Goal: Task Accomplishment & Management: Manage account settings

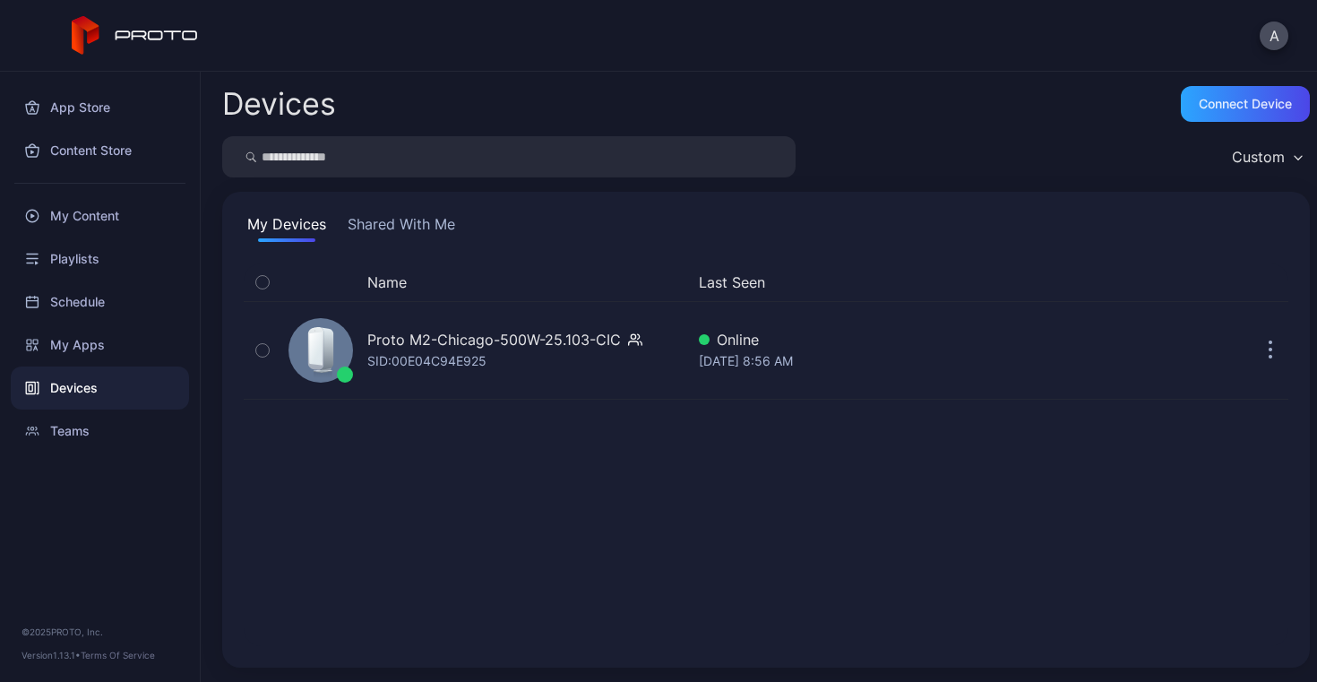
click at [413, 225] on button "Shared With Me" at bounding box center [401, 227] width 115 height 29
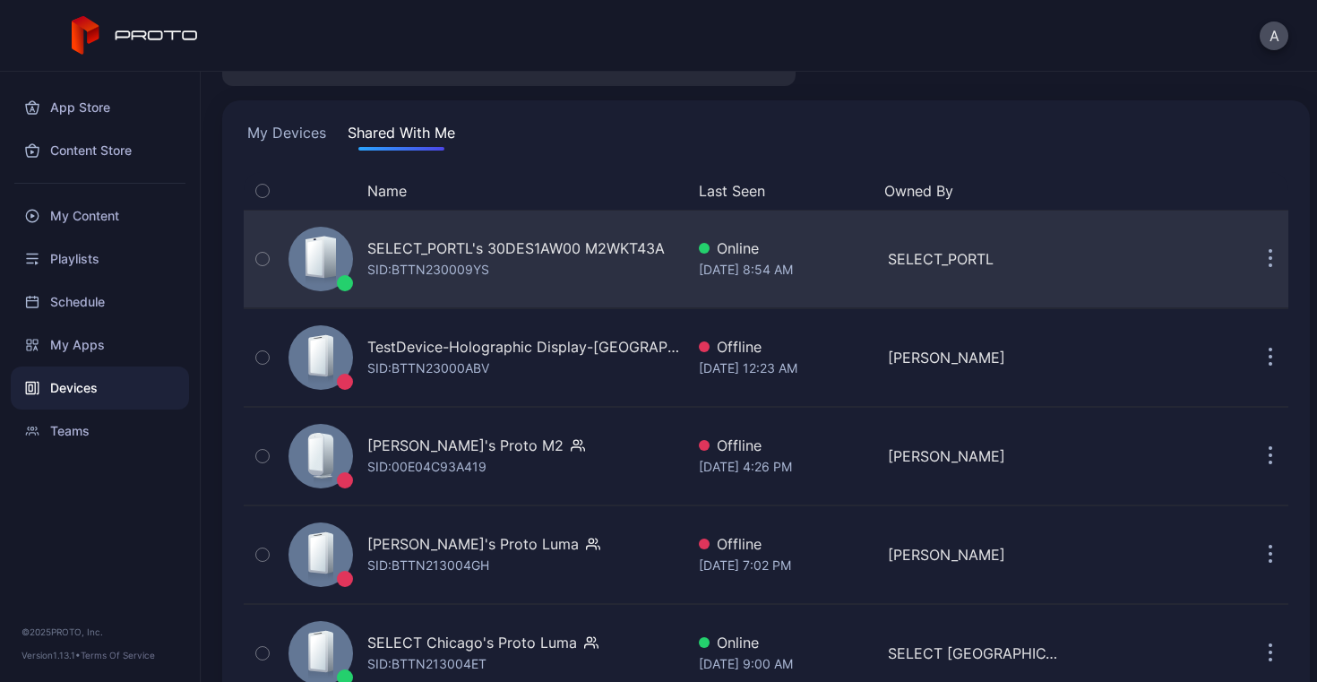
scroll to position [148, 0]
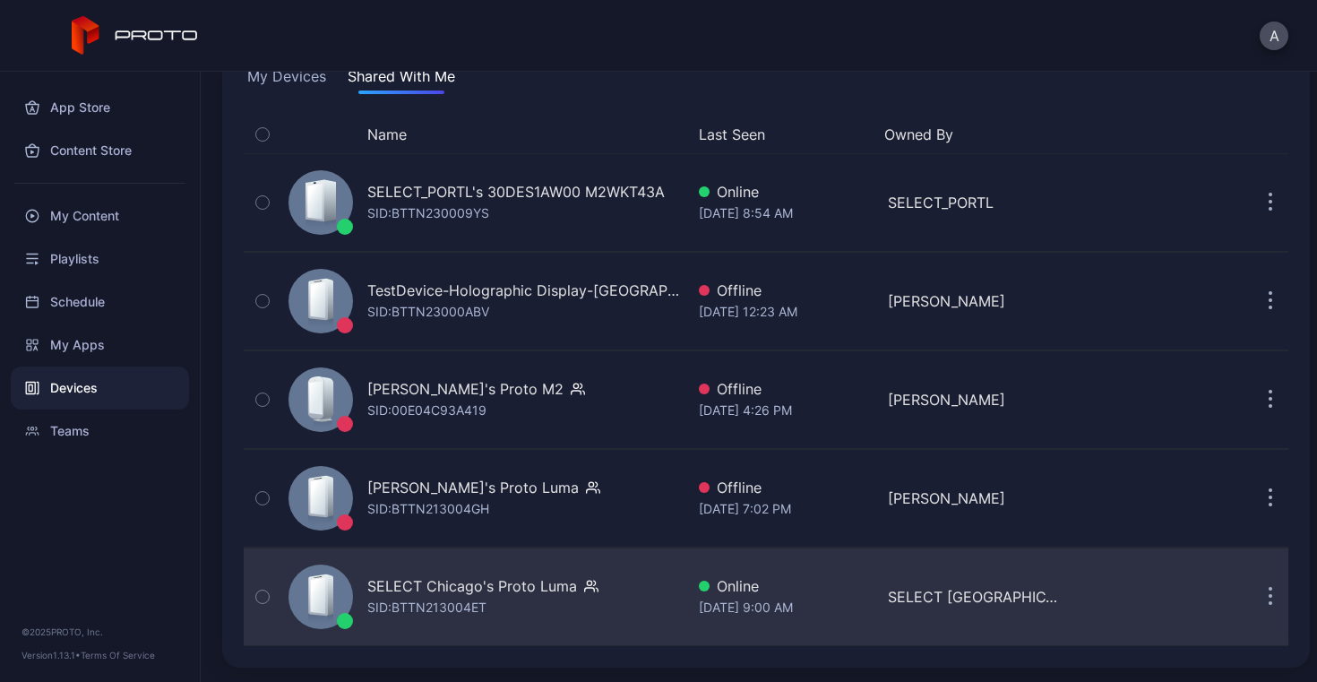
click at [1252, 595] on button "button" at bounding box center [1270, 597] width 36 height 36
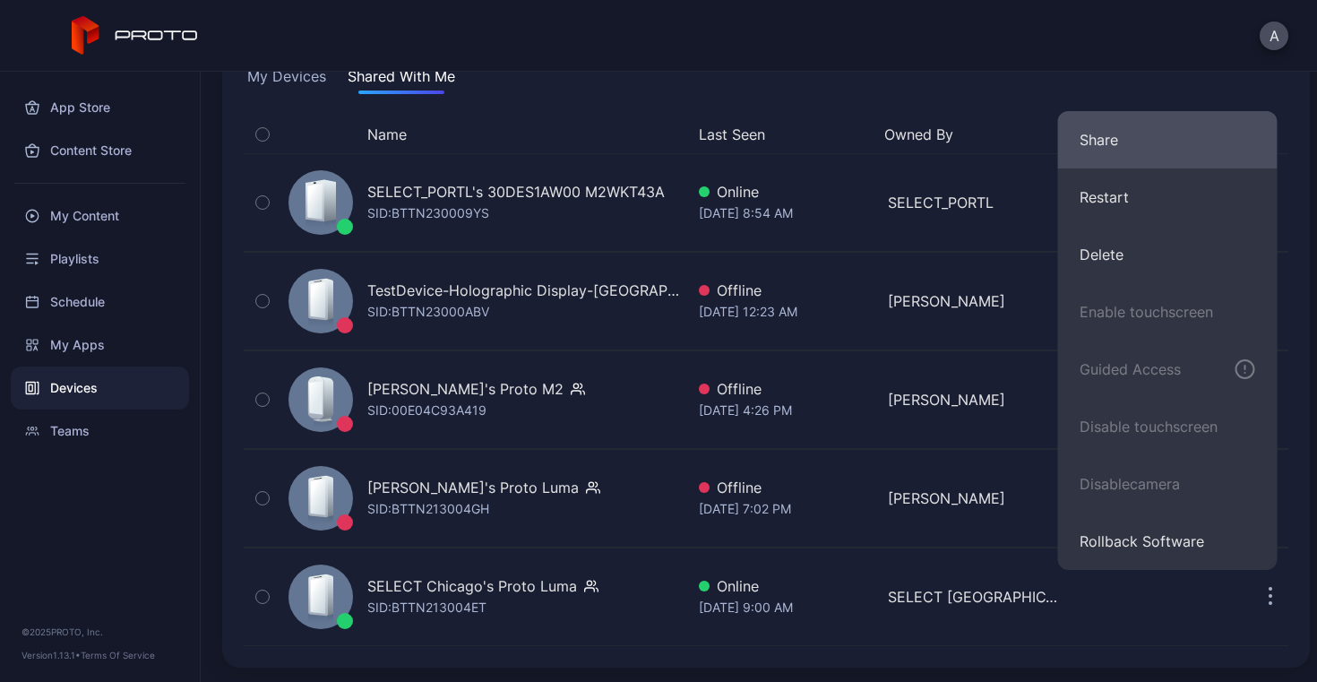
click at [1124, 142] on button "Share" at bounding box center [1167, 139] width 219 height 57
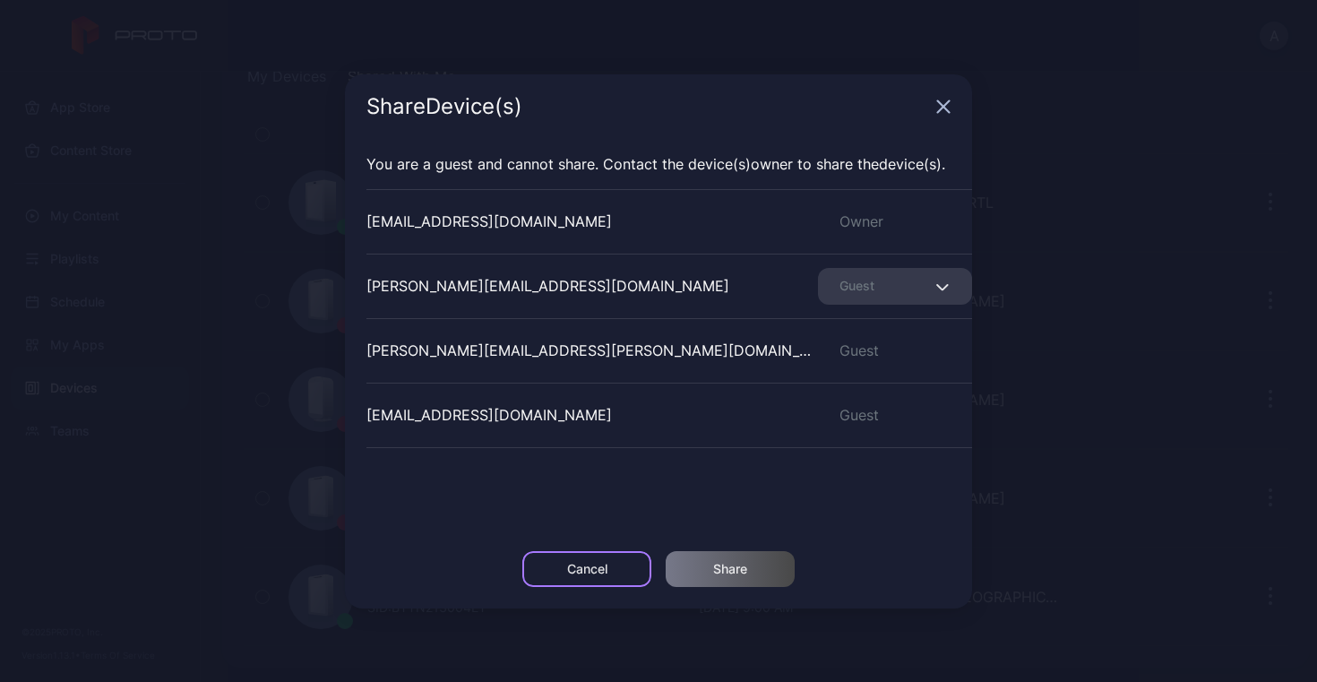
click at [583, 572] on div "Cancel" at bounding box center [587, 569] width 40 height 14
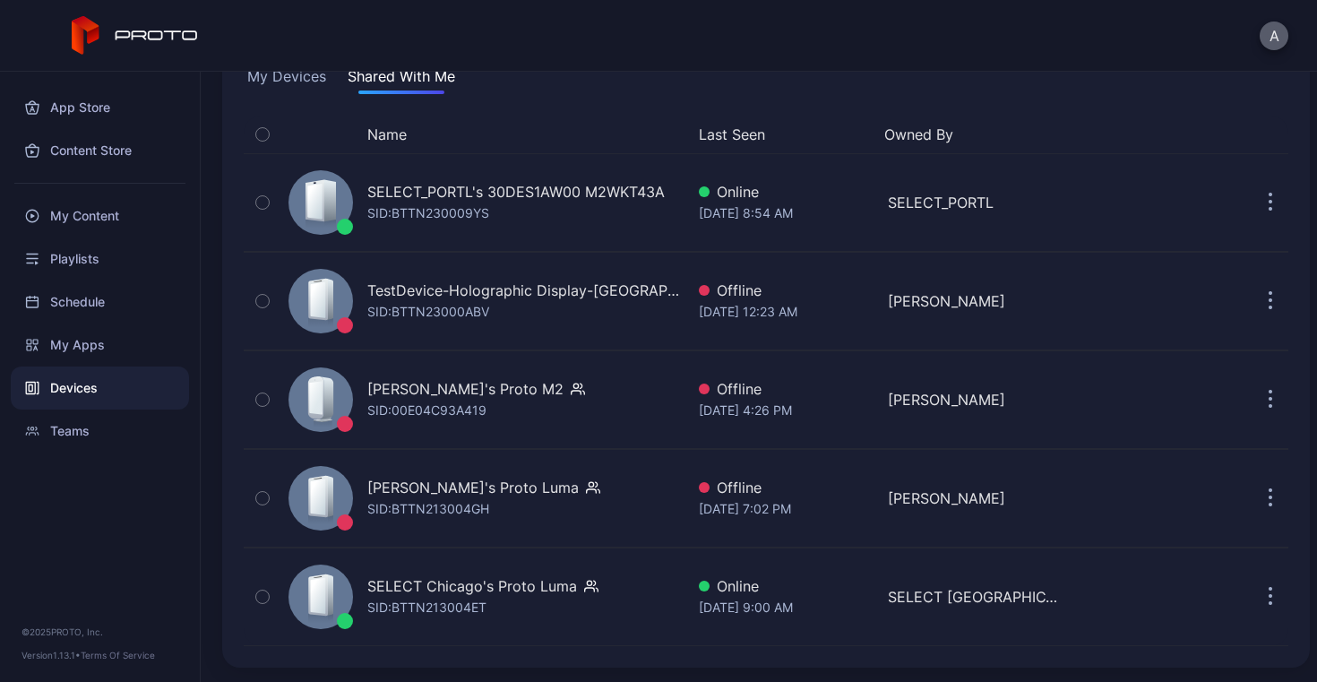
click at [1272, 42] on button "A" at bounding box center [1273, 35] width 29 height 29
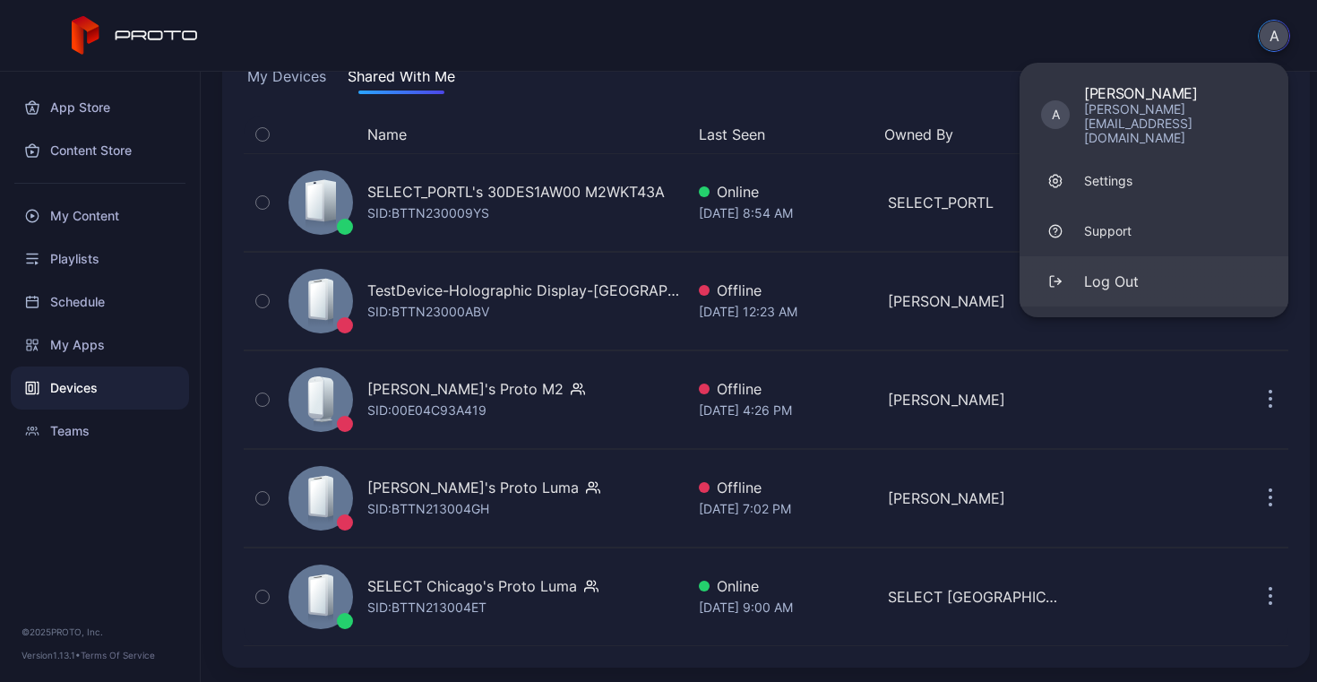
click at [1132, 270] on div "Log Out" at bounding box center [1111, 280] width 55 height 21
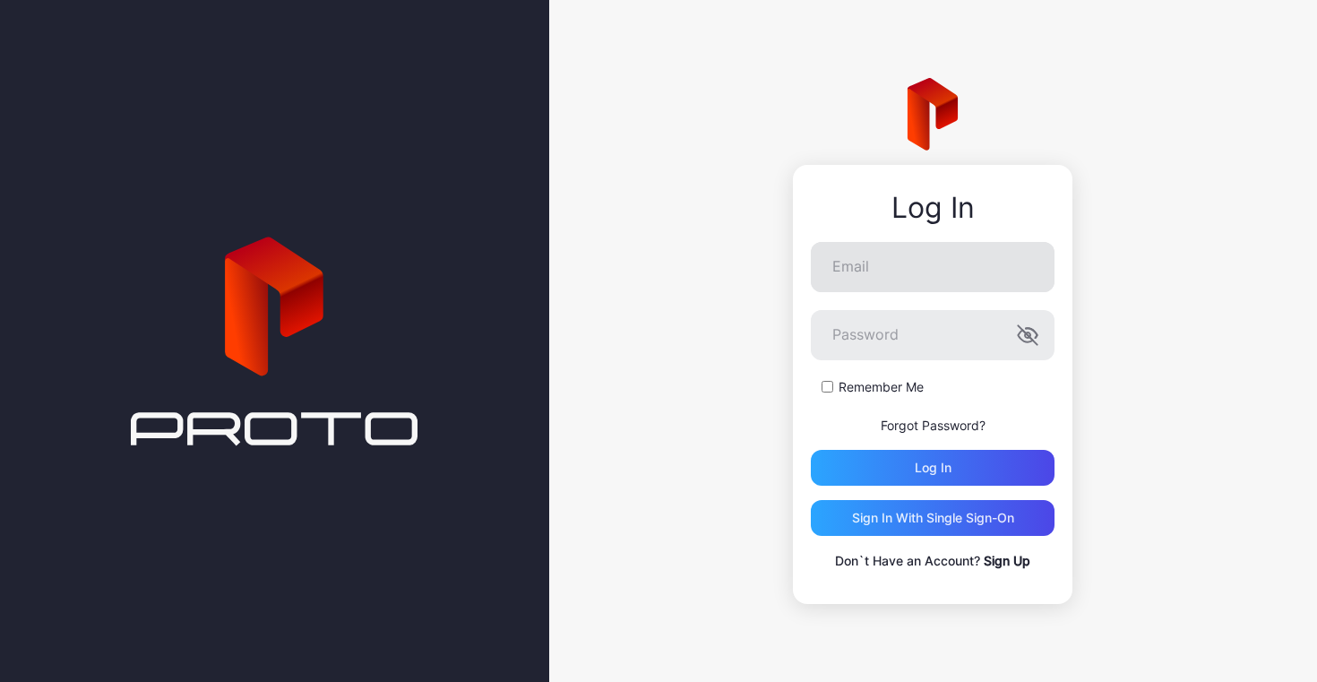
drag, startPoint x: 898, startPoint y: 292, endPoint x: 898, endPoint y: 280, distance: 11.6
click at [898, 284] on form "Email Password Remember Me Forgot Password? Log in" at bounding box center [933, 364] width 244 height 244
click at [898, 280] on input "Email" at bounding box center [933, 267] width 244 height 50
type input "**********"
click at [929, 470] on div "Log in" at bounding box center [932, 467] width 37 height 14
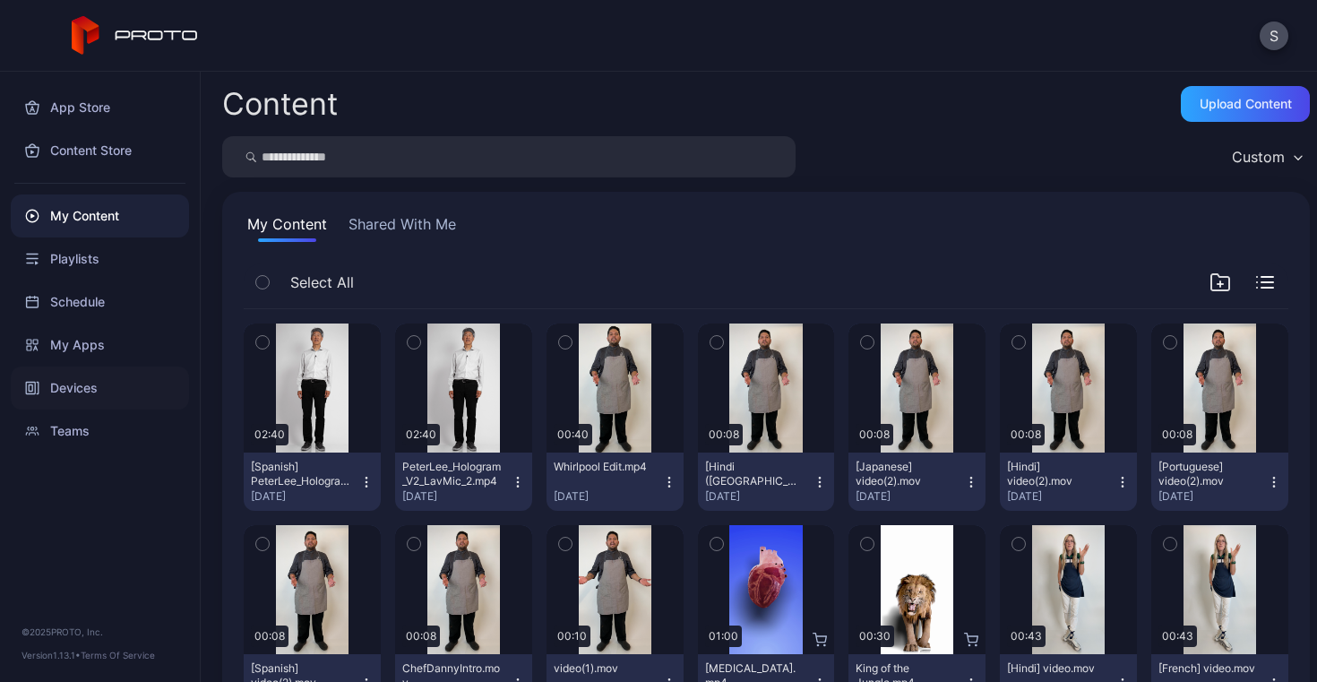
click at [67, 394] on div "Devices" at bounding box center [100, 387] width 178 height 43
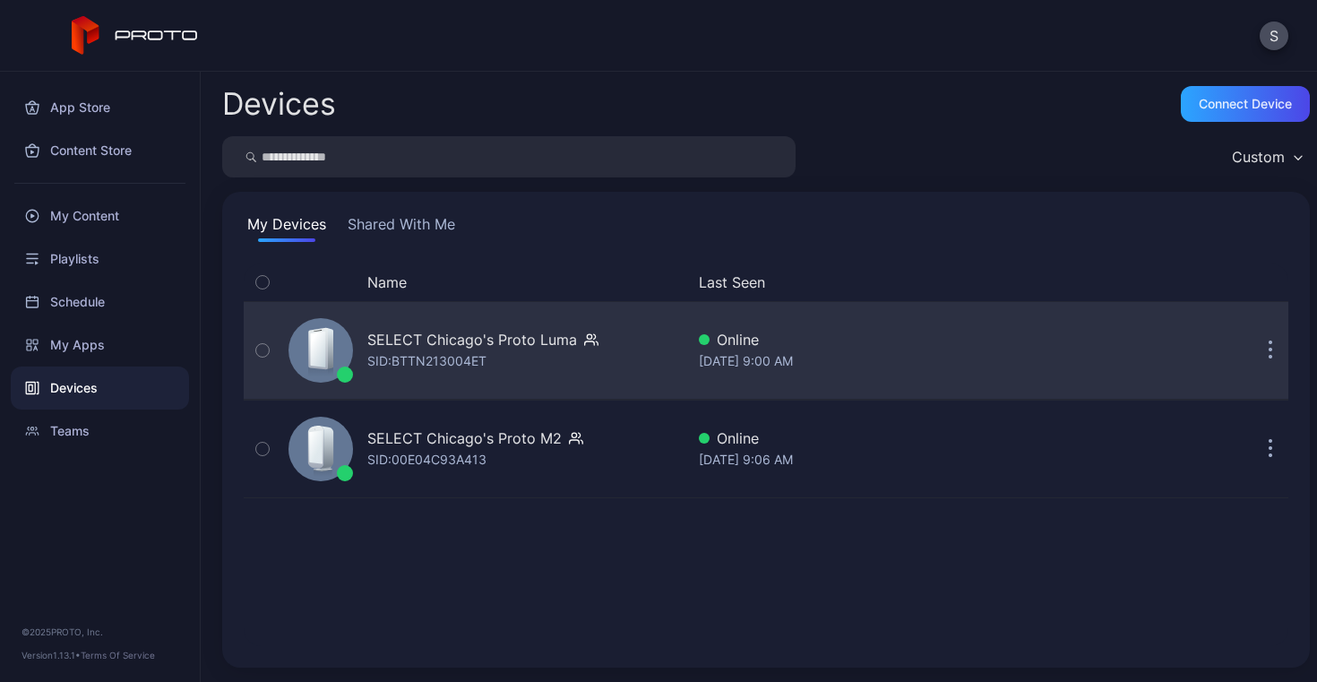
click at [1268, 347] on icon "button" at bounding box center [1270, 350] width 4 height 21
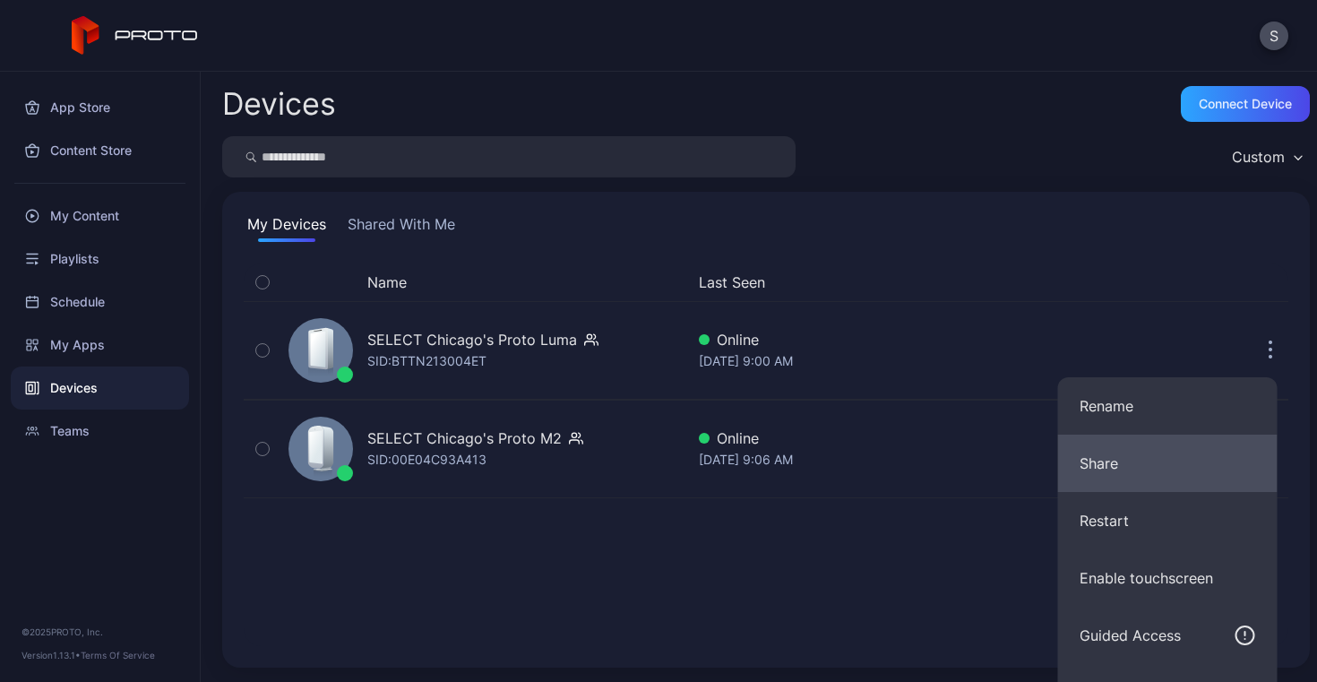
click at [1129, 472] on button "Share" at bounding box center [1167, 462] width 219 height 57
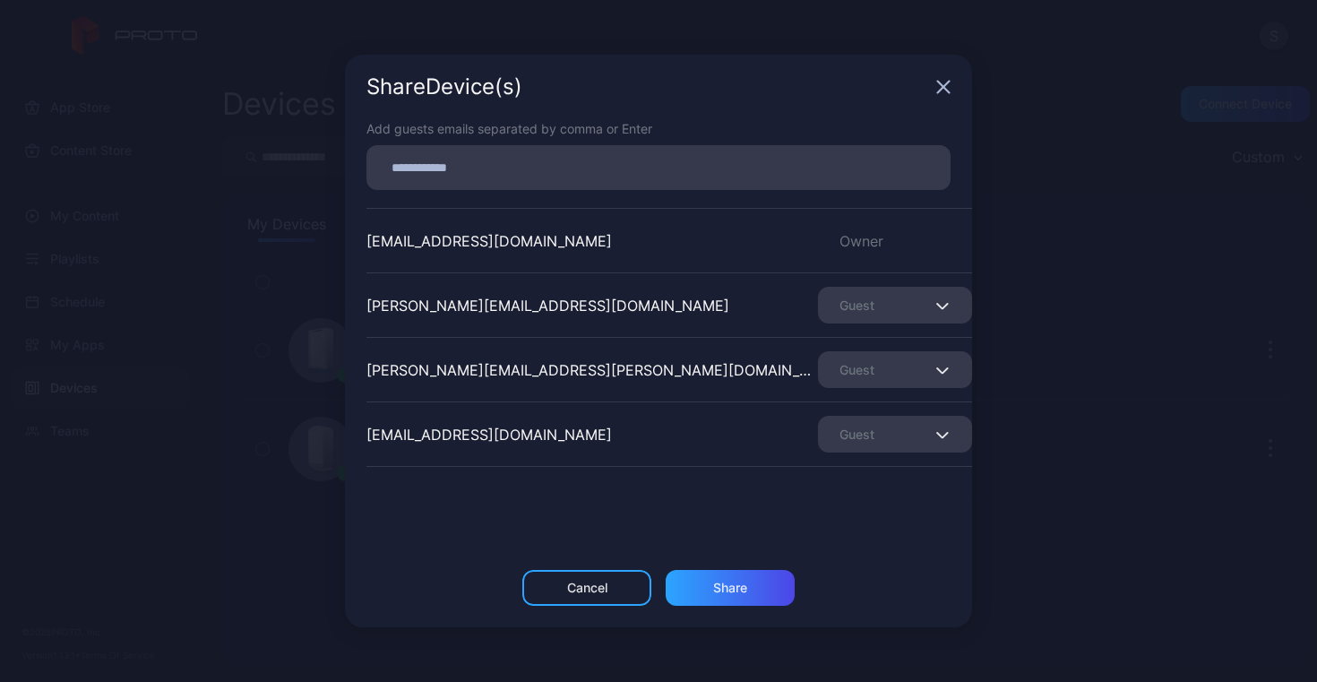
click at [594, 160] on input at bounding box center [658, 167] width 562 height 23
type input "**********"
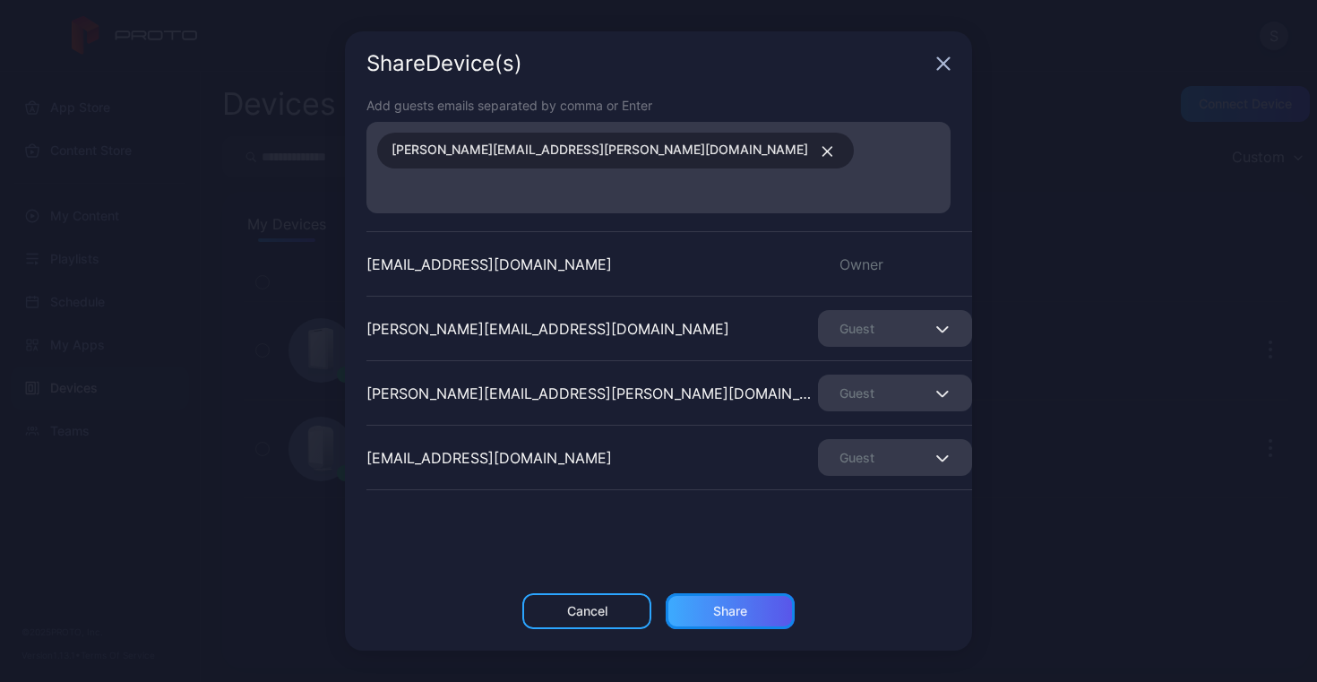
click at [722, 604] on div "Share" at bounding box center [730, 611] width 34 height 14
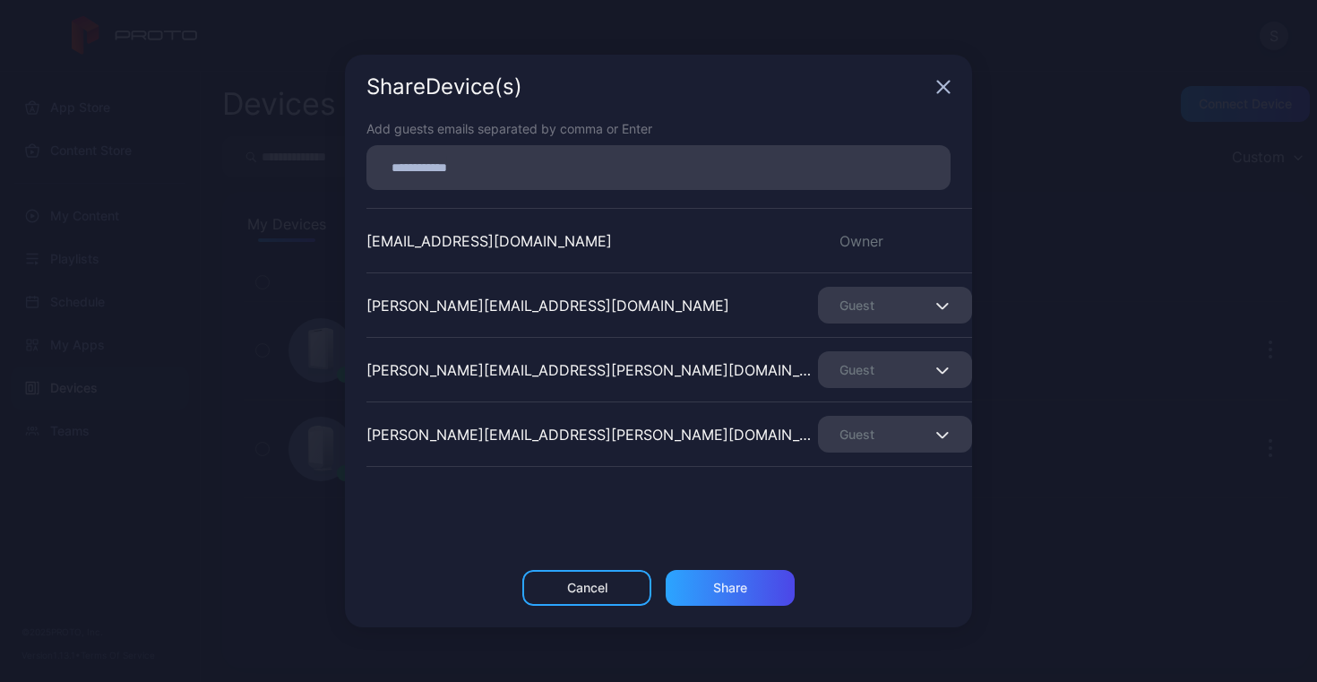
click at [943, 89] on icon "button" at bounding box center [943, 87] width 14 height 14
